Goal: Information Seeking & Learning: Learn about a topic

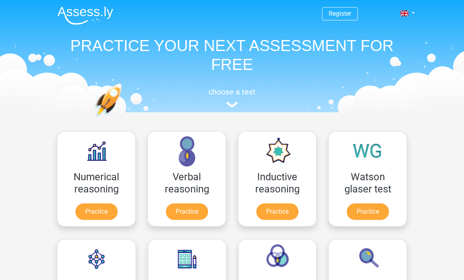
click at [369, 214] on link "Practice" at bounding box center [368, 212] width 42 height 17
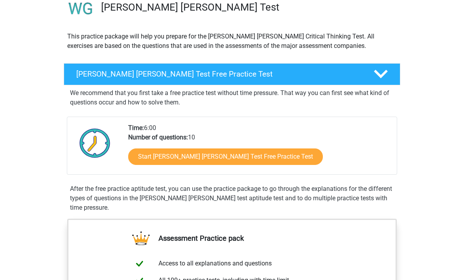
scroll to position [63, 0]
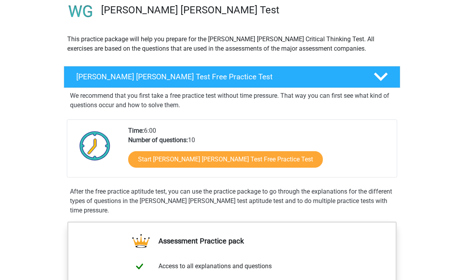
click at [382, 78] on polygon at bounding box center [381, 77] width 14 height 9
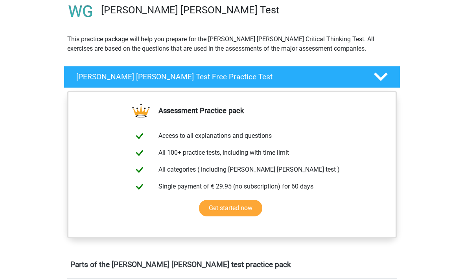
click at [382, 73] on icon at bounding box center [381, 77] width 14 height 14
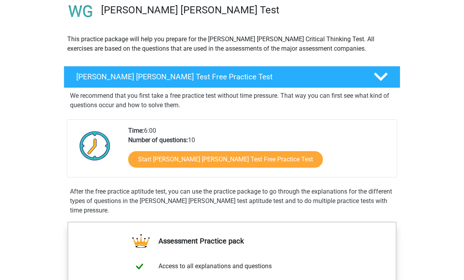
click at [233, 160] on link "Start Watson Glaser Test Free Practice Test" at bounding box center [225, 159] width 195 height 17
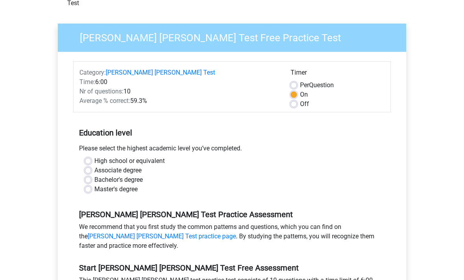
scroll to position [50, 0]
click at [304, 99] on label "Off" at bounding box center [304, 103] width 9 height 9
click at [297, 99] on input "Off" at bounding box center [293, 103] width 6 height 8
radio input "true"
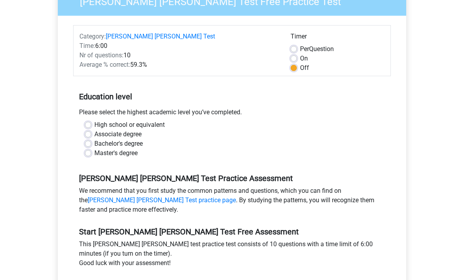
scroll to position [86, 0]
click at [138, 139] on label "Bachelor's degree" at bounding box center [118, 143] width 48 height 9
click at [91, 139] on input "Bachelor's degree" at bounding box center [88, 143] width 6 height 8
radio input "true"
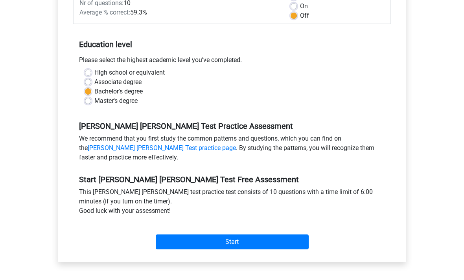
scroll to position [139, 0]
click at [244, 235] on input "Start" at bounding box center [232, 242] width 153 height 15
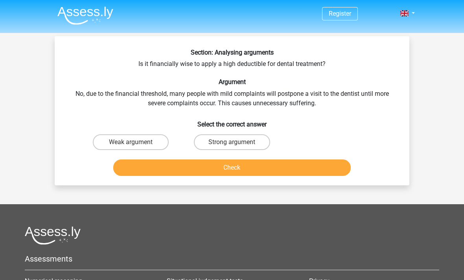
click at [159, 141] on label "Weak argument" at bounding box center [131, 142] width 76 height 16
click at [136, 142] on input "Weak argument" at bounding box center [133, 144] width 5 height 5
radio input "true"
click at [267, 172] on button "Check" at bounding box center [232, 168] width 238 height 17
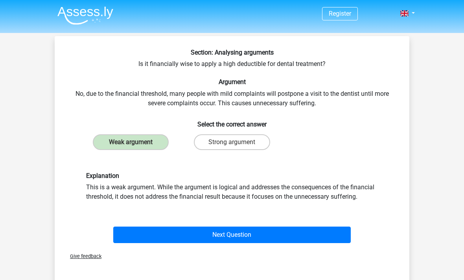
click at [239, 235] on button "Next Question" at bounding box center [232, 235] width 238 height 17
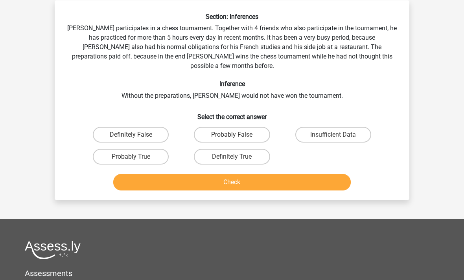
scroll to position [36, 0]
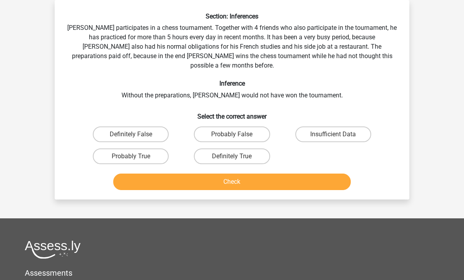
click at [159, 149] on label "Probably True" at bounding box center [131, 157] width 76 height 16
click at [136, 156] on input "Probably True" at bounding box center [133, 158] width 5 height 5
radio input "true"
click at [246, 177] on button "Check" at bounding box center [232, 182] width 238 height 17
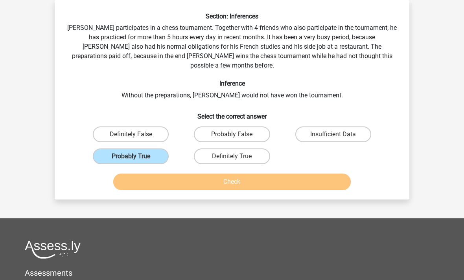
click at [156, 149] on label "Probably True" at bounding box center [131, 157] width 76 height 16
click at [136, 156] on input "Probably True" at bounding box center [133, 158] width 5 height 5
click at [153, 149] on label "Probably True" at bounding box center [131, 157] width 76 height 16
click at [136, 156] on input "Probably True" at bounding box center [133, 158] width 5 height 5
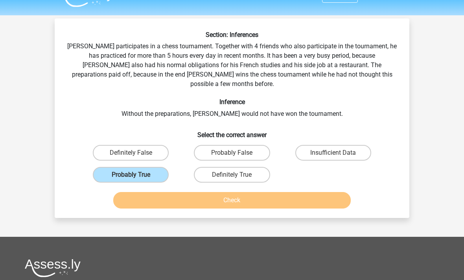
scroll to position [18, 0]
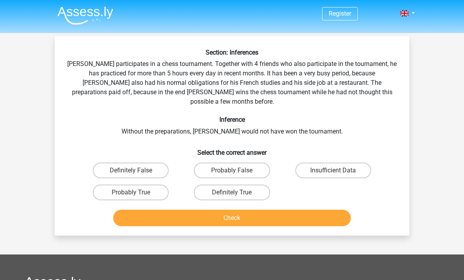
scroll to position [18, 0]
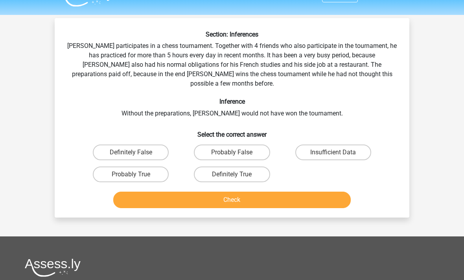
click at [117, 167] on label "Probably True" at bounding box center [131, 175] width 76 height 16
click at [131, 174] on input "Probably True" at bounding box center [133, 176] width 5 height 5
radio input "true"
click at [142, 192] on button "Check" at bounding box center [232, 200] width 238 height 17
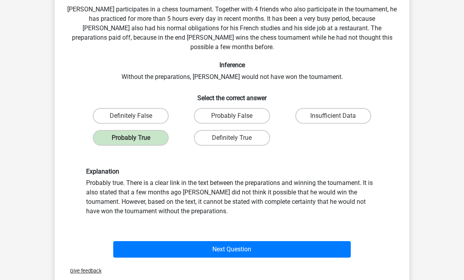
scroll to position [55, 0]
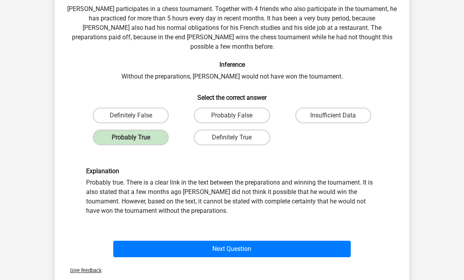
click at [127, 241] on button "Next Question" at bounding box center [232, 249] width 238 height 17
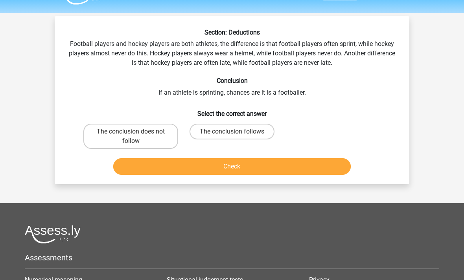
scroll to position [20, 0]
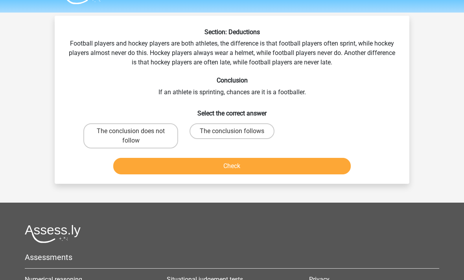
click at [215, 134] on label "The conclusion follows" at bounding box center [231, 132] width 85 height 16
click at [232, 134] on input "The conclusion follows" at bounding box center [234, 134] width 5 height 5
radio input "true"
click at [143, 165] on button "Check" at bounding box center [232, 166] width 238 height 17
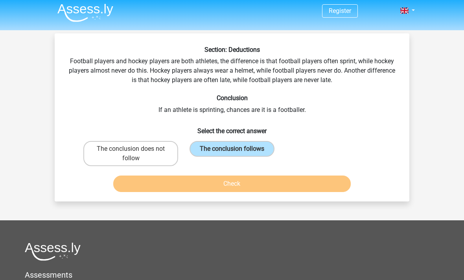
scroll to position [0, 0]
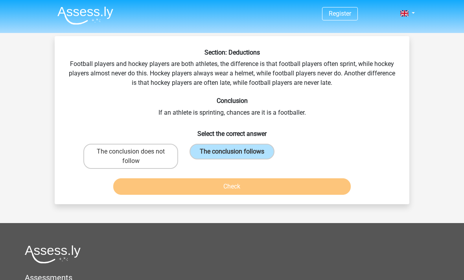
click at [216, 152] on label "The conclusion follows" at bounding box center [231, 152] width 85 height 16
click at [232, 152] on input "The conclusion follows" at bounding box center [234, 154] width 5 height 5
click at [157, 154] on label "The conclusion does not follow" at bounding box center [130, 156] width 95 height 25
click at [136, 154] on input "The conclusion does not follow" at bounding box center [133, 154] width 5 height 5
radio input "true"
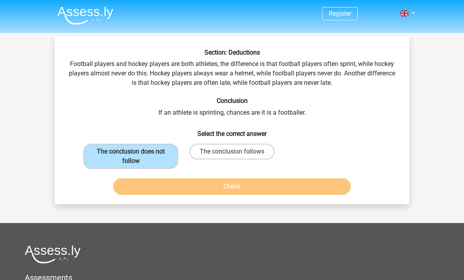
click at [212, 151] on label "The conclusion follows" at bounding box center [231, 152] width 85 height 16
click at [232, 152] on input "The conclusion follows" at bounding box center [234, 154] width 5 height 5
radio input "true"
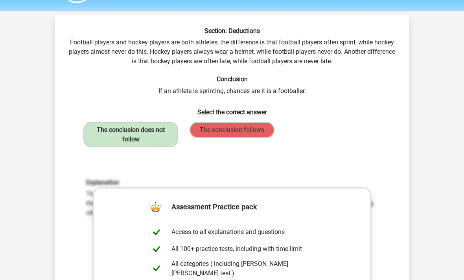
scroll to position [32, 0]
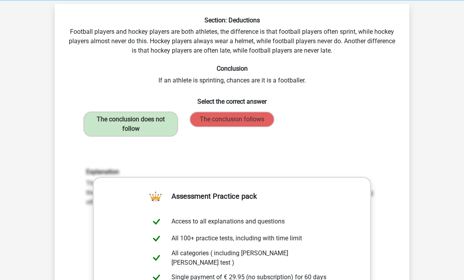
click at [74, 147] on div "Section: Deductions Football players and hockey players are both athletes, the …" at bounding box center [232, 218] width 348 height 402
click at [83, 153] on div "Explanation The conclusion does not follow. Nothing is stated about how many fo…" at bounding box center [231, 271] width 329 height 244
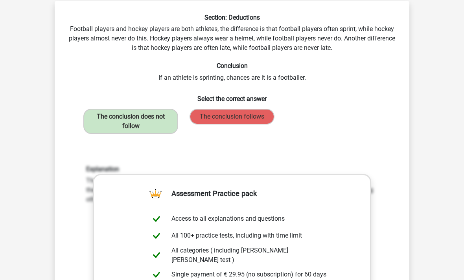
scroll to position [0, 0]
